Goal: Transaction & Acquisition: Purchase product/service

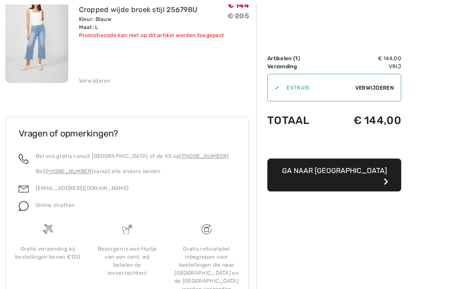
scroll to position [141, 0]
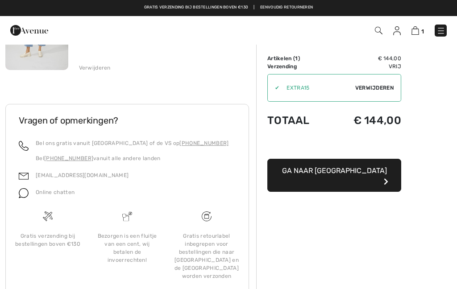
click at [381, 172] on button "Ga naar afrekenen" at bounding box center [334, 175] width 134 height 33
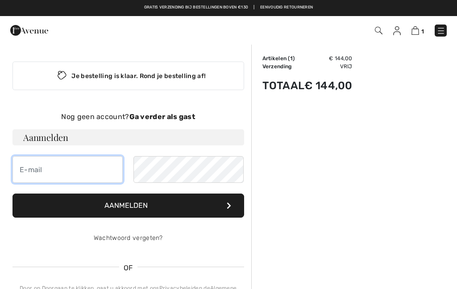
click at [34, 163] on input "email" at bounding box center [67, 169] width 110 height 27
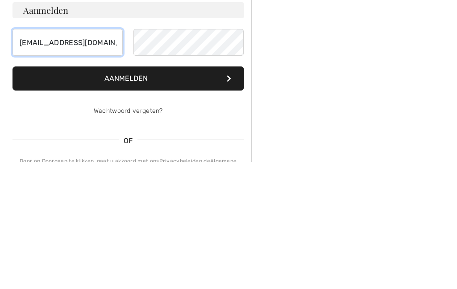
type input "[EMAIL_ADDRESS][DOMAIN_NAME]"
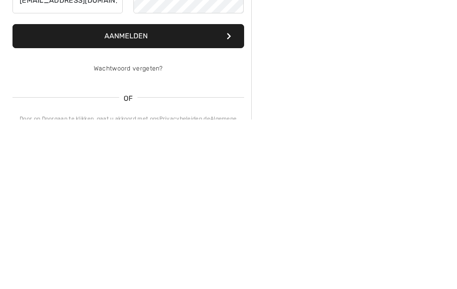
click at [231, 194] on button "Aanmelden" at bounding box center [128, 206] width 232 height 24
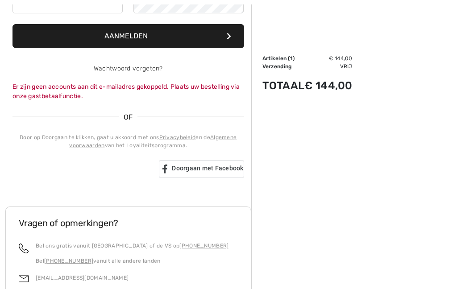
click at [227, 34] on icon at bounding box center [229, 36] width 4 height 7
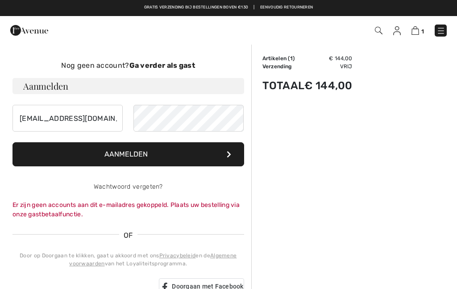
scroll to position [0, 0]
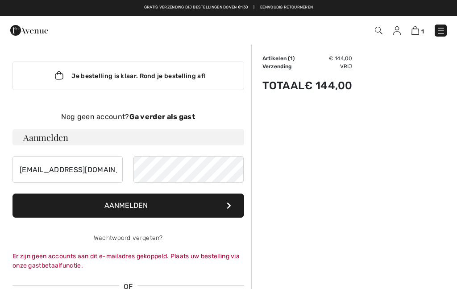
click at [154, 120] on font "Ga verder als gast" at bounding box center [162, 116] width 66 height 8
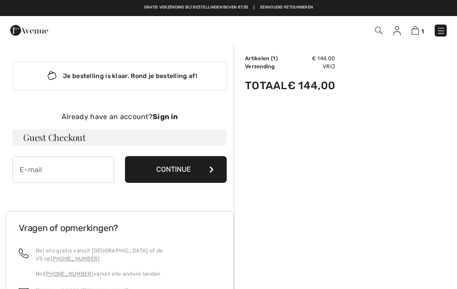
click at [185, 169] on button "Continue" at bounding box center [176, 169] width 102 height 27
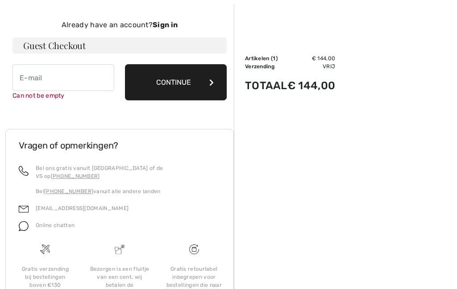
scroll to position [92, 0]
click at [43, 77] on input "email" at bounding box center [63, 77] width 102 height 27
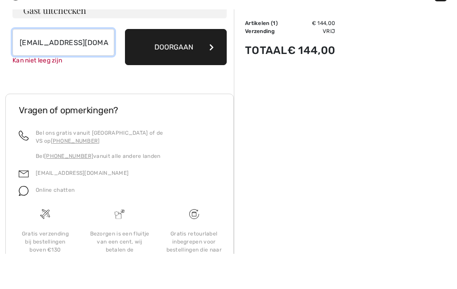
type input "[EMAIL_ADDRESS][DOMAIN_NAME]"
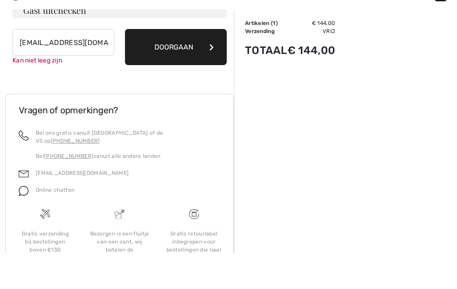
click at [177, 64] on button "Doorgaan" at bounding box center [176, 82] width 102 height 36
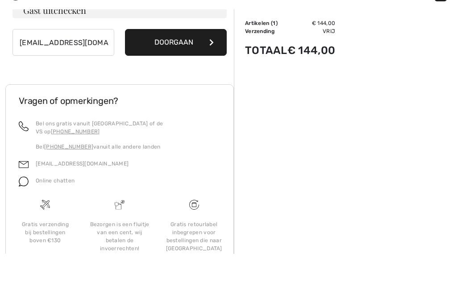
scroll to position [127, 0]
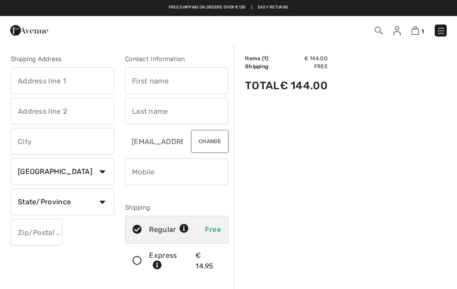
checkbox input "true"
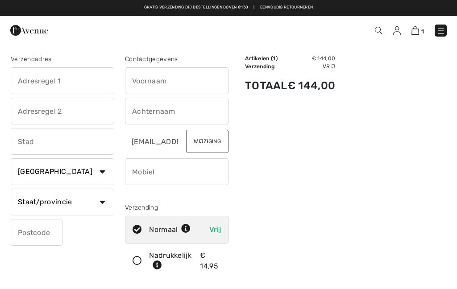
click at [150, 78] on input "text" at bounding box center [177, 80] width 104 height 27
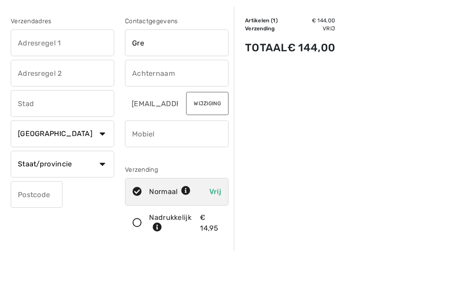
type input "Gre"
click at [149, 98] on input "text" at bounding box center [177, 111] width 104 height 27
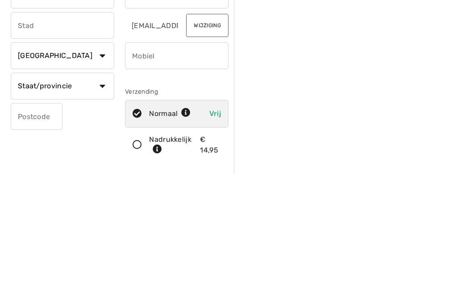
type input "Daamen"
click at [103, 158] on select "Land Canada Verenigde Staten Afghanistan Åland-eilanden Albanië Algerije Amerik…" at bounding box center [63, 171] width 104 height 27
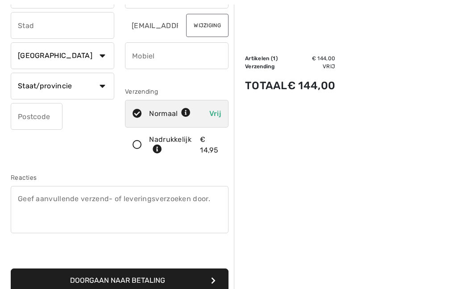
select select "NL"
click at [68, 87] on input "text" at bounding box center [63, 86] width 104 height 27
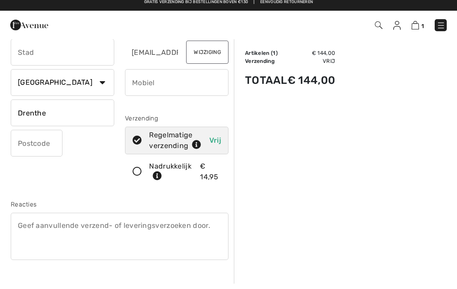
scroll to position [73, 0]
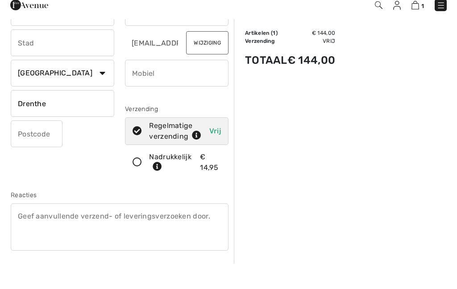
type input "Drenthe"
click at [203, 57] on button "Wijziging" at bounding box center [207, 68] width 42 height 23
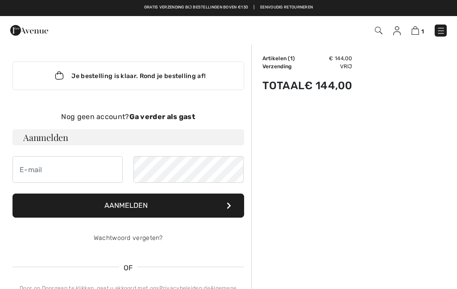
click at [171, 115] on font "Ga verder als gast" at bounding box center [162, 116] width 66 height 8
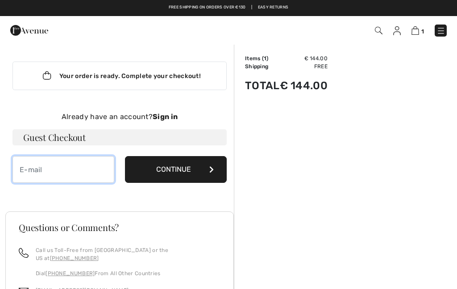
click at [63, 169] on input "email" at bounding box center [63, 169] width 102 height 27
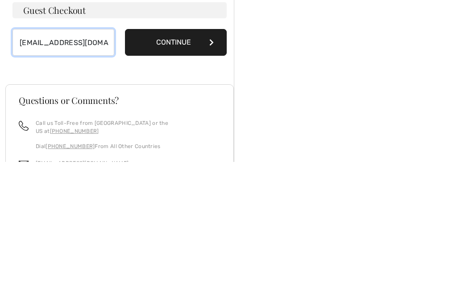
type input "[EMAIL_ADDRESS][DOMAIN_NAME]"
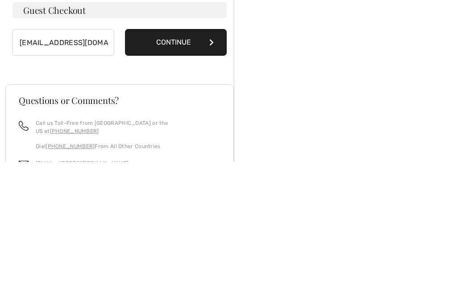
click at [182, 156] on button "Continue" at bounding box center [176, 169] width 102 height 27
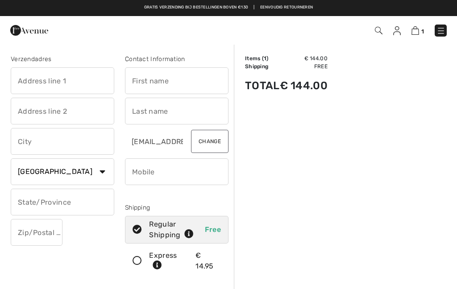
click at [148, 79] on input "text" at bounding box center [177, 80] width 104 height 27
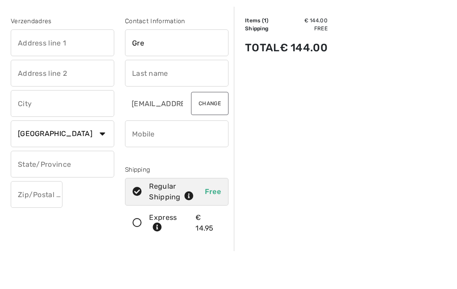
type input "Gre"
click at [150, 98] on input "text" at bounding box center [177, 111] width 104 height 27
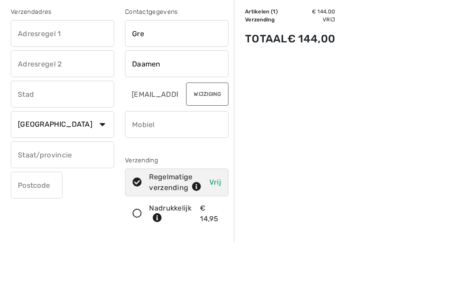
type input "Daamen"
click at [46, 67] on input "text" at bounding box center [63, 80] width 104 height 27
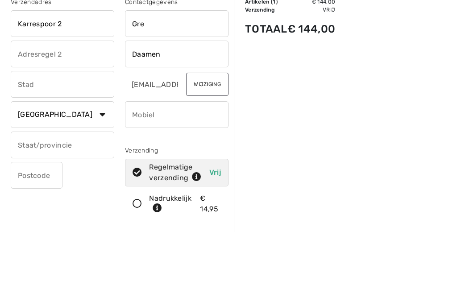
type input "Karrespoor 2"
click at [40, 128] on input "text" at bounding box center [63, 141] width 104 height 27
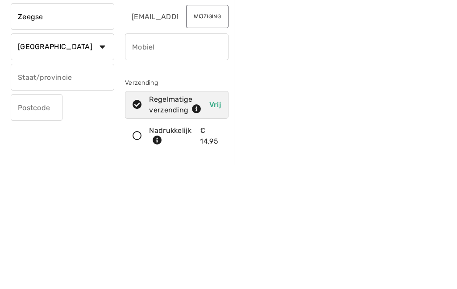
type input "Zeegse"
click at [42, 189] on input "text" at bounding box center [63, 202] width 104 height 27
type input "Drenthe"
click at [44, 219] on input "text" at bounding box center [37, 232] width 52 height 27
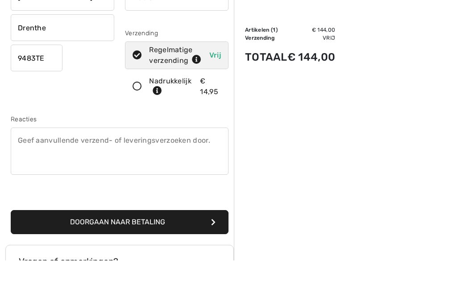
scroll to position [158, 0]
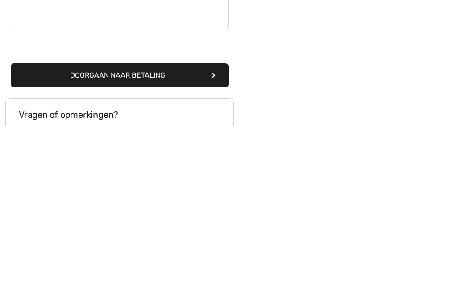
type input "9483TE"
click at [151, 234] on font "Doorgaan naar betaling" at bounding box center [117, 238] width 95 height 8
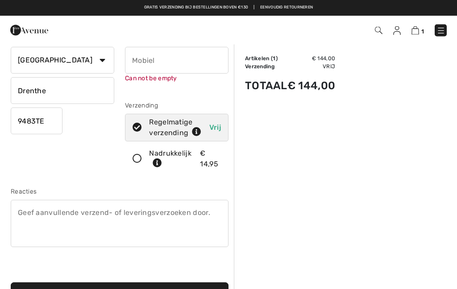
scroll to position [94, 0]
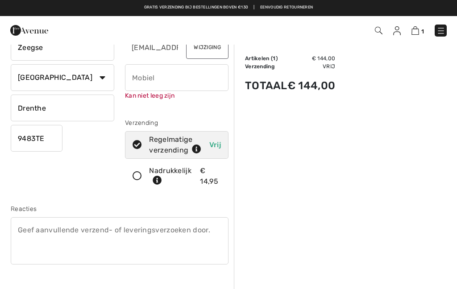
click at [155, 76] on input "phone" at bounding box center [177, 77] width 104 height 27
type input "+"
type input "3"
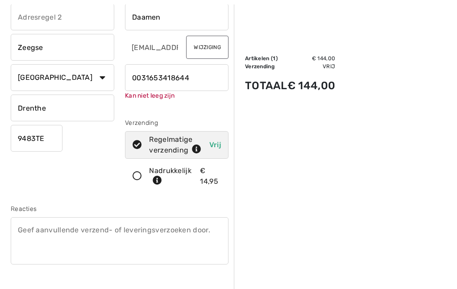
scroll to position [245, 0]
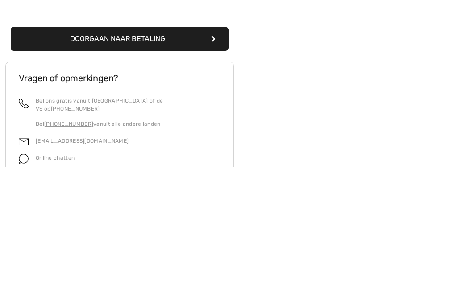
type input "0031653418644"
click at [150, 149] on button "Doorgaan naar betaling" at bounding box center [120, 161] width 218 height 24
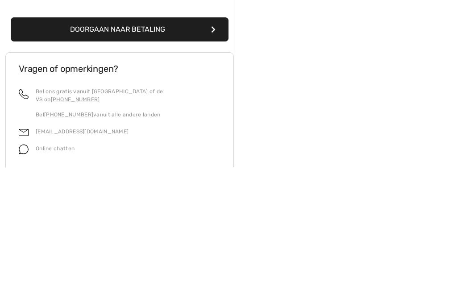
scroll to position [351, 0]
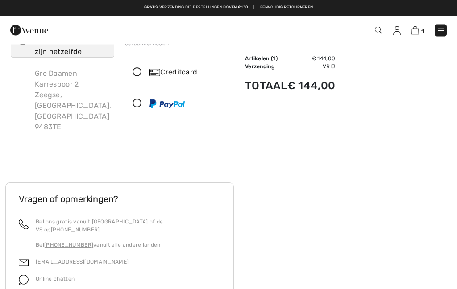
scroll to position [11, 0]
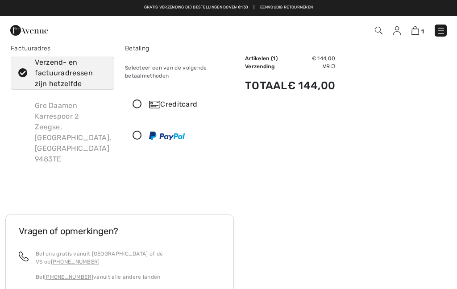
click at [138, 103] on icon at bounding box center [137, 104] width 24 height 9
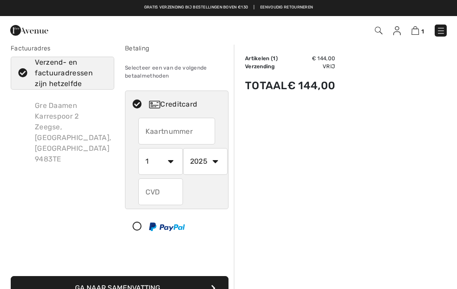
click at [176, 130] on input "text" at bounding box center [176, 131] width 77 height 27
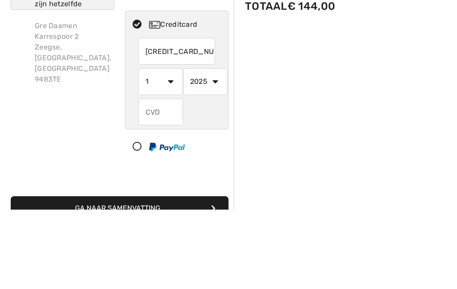
type input "[CREDIT_CARD_NUMBER]"
click at [171, 148] on select "1 2 3 4 5 6 7 8 9 10 11 12" at bounding box center [160, 161] width 45 height 27
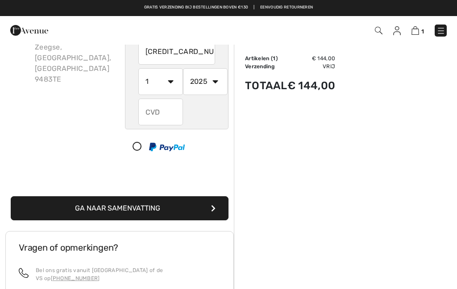
click at [169, 87] on select "1 2 3 4 5 6 7 8 9 10 11 12" at bounding box center [160, 81] width 45 height 27
select select "3"
click at [217, 83] on select "2025 2026 2027 2028 2029 2030 2031 2032 2033 2034 2035" at bounding box center [205, 81] width 45 height 27
select select "2027"
click at [159, 114] on input "text" at bounding box center [160, 112] width 45 height 27
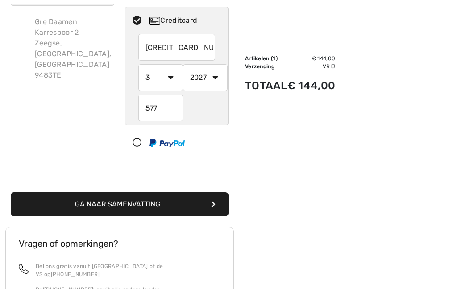
scroll to position [109, 0]
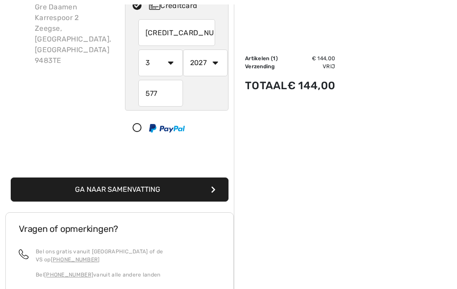
type input "577"
click at [200, 191] on button "Ga naar Samenvatting" at bounding box center [120, 190] width 218 height 24
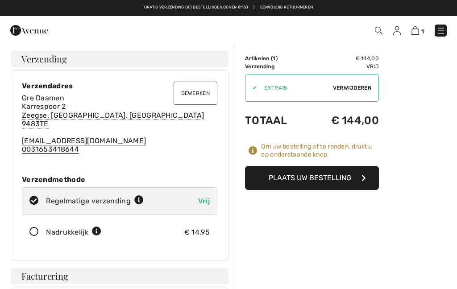
click at [324, 176] on font "Plaats uw bestelling" at bounding box center [310, 178] width 83 height 8
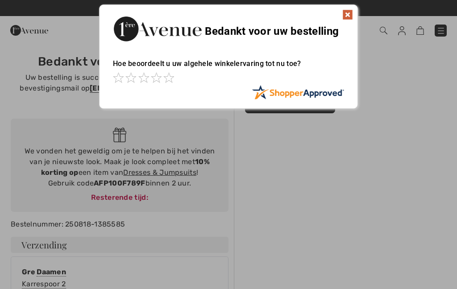
click at [344, 18] on img at bounding box center [347, 14] width 11 height 11
